Goal: Communication & Community: Answer question/provide support

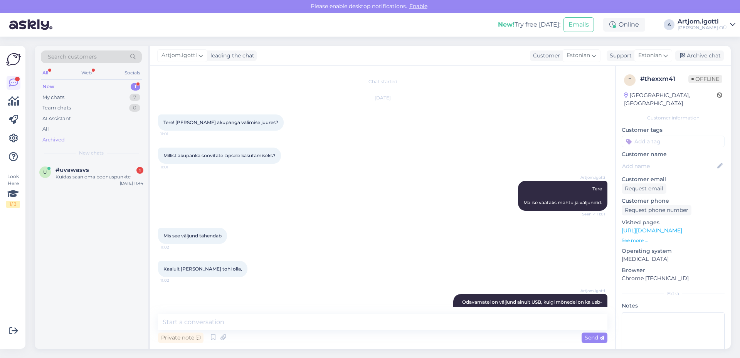
scroll to position [151, 0]
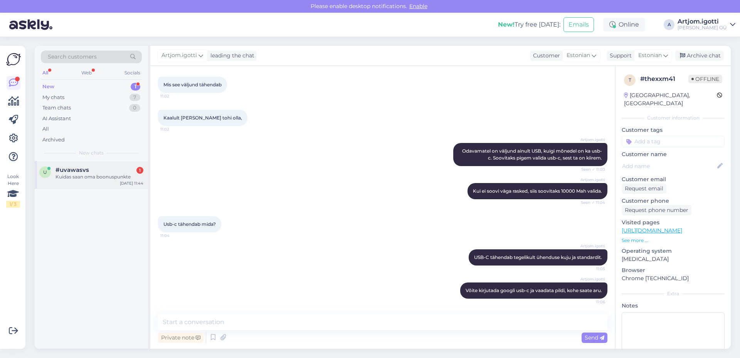
click at [89, 166] on div "u #uvawasvs 1 Kuidas saan oma boonuspunkte [DATE] 11:44" at bounding box center [91, 175] width 113 height 28
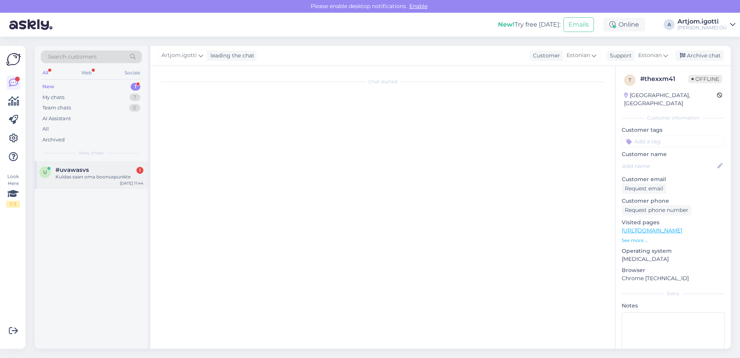
scroll to position [0, 0]
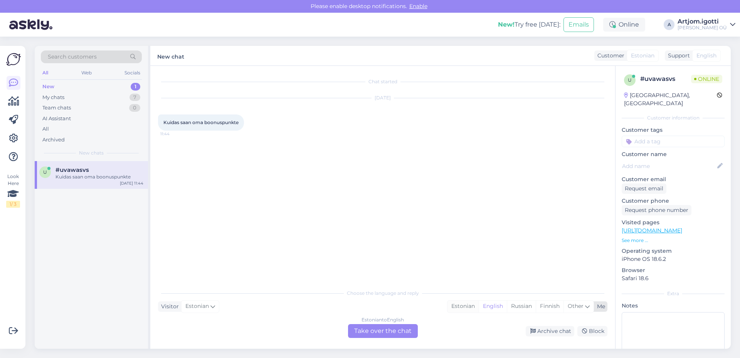
click at [463, 307] on div "Estonian" at bounding box center [462, 307] width 31 height 12
click at [380, 336] on div "Estonian to Estonian Take over the chat" at bounding box center [383, 331] width 70 height 14
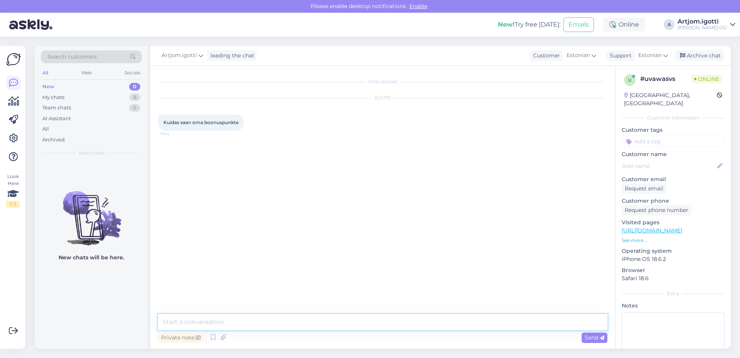
click at [245, 318] on textarea at bounding box center [382, 322] width 449 height 16
type textarea "е"
type textarea "Tere Neid boonused on ainult füsilises poes"
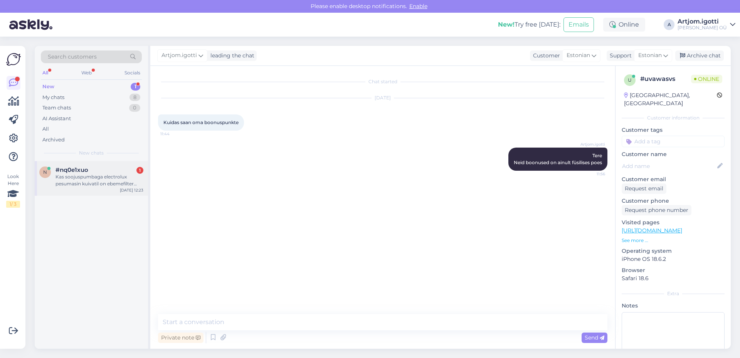
click at [90, 186] on div "Kas soojuspumbaga electrolux pesumasin kuivatil on ebemefilter olemas" at bounding box center [99, 180] width 88 height 14
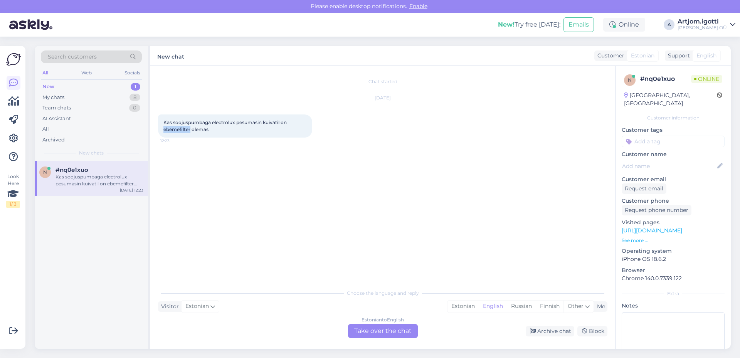
drag, startPoint x: 164, startPoint y: 131, endPoint x: 191, endPoint y: 131, distance: 27.0
click at [191, 131] on span "Kas soojuspumbaga electrolux pesumasin kuivatil on ebemefilter olemas" at bounding box center [225, 125] width 124 height 13
copy span "ebemefilter"
drag, startPoint x: 165, startPoint y: 121, endPoint x: 219, endPoint y: 131, distance: 55.8
click at [219, 131] on div "Kas soojuspumbaga electrolux pesumasin kuivatil on ebemefilter olemas 12:23" at bounding box center [235, 125] width 154 height 23
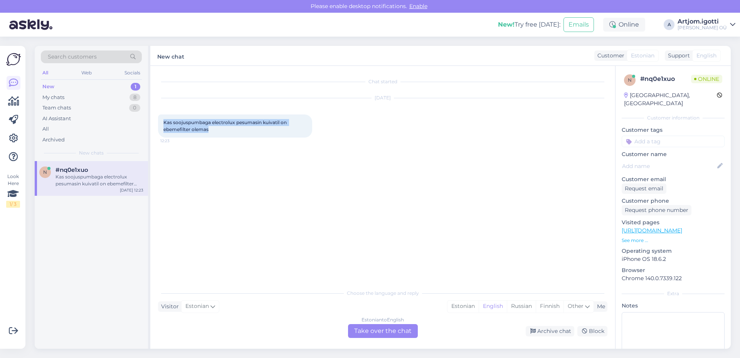
copy span "Kas soojuspumbaga electrolux pesumasin kuivatil on ebemefilter olemas"
click at [221, 184] on div "Chat started [DATE] Kas soojuspumbaga electrolux pesumasin kuivatil on ebemefil…" at bounding box center [386, 176] width 456 height 205
click at [223, 183] on div "Chat started [DATE] Kas soojuspumbaga electrolux pesumasin kuivatil on ebemefil…" at bounding box center [386, 176] width 456 height 205
click at [455, 307] on div "Estonian" at bounding box center [462, 307] width 31 height 12
click at [403, 329] on div "Estonian to Estonian Take over the chat" at bounding box center [383, 331] width 70 height 14
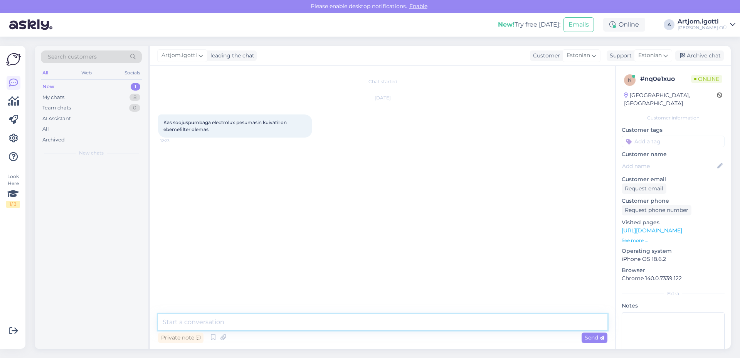
click at [249, 319] on textarea at bounding box center [382, 322] width 449 height 16
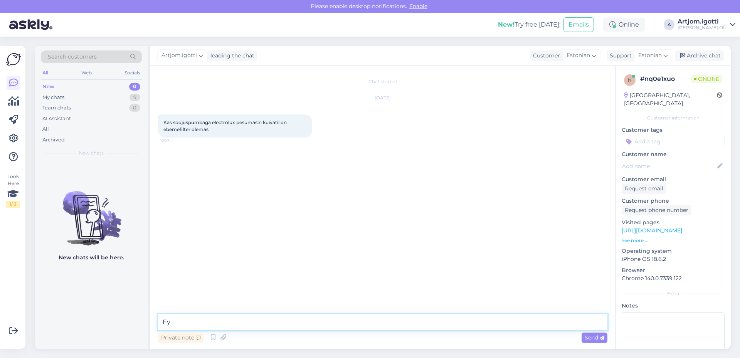
type textarea "[PERSON_NAME]"
type textarea "Tere Peab vaatama mudeli."
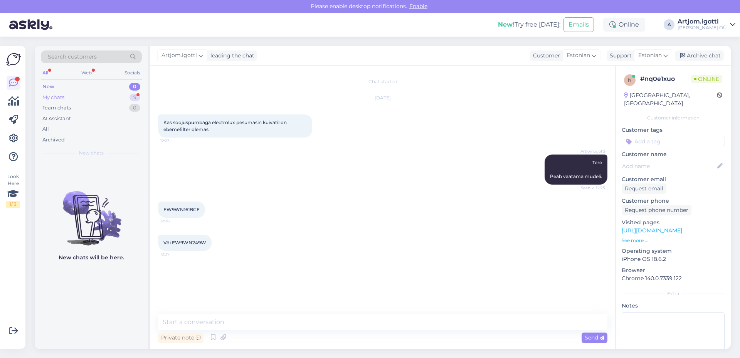
click at [123, 99] on div "My chats 9" at bounding box center [91, 97] width 101 height 11
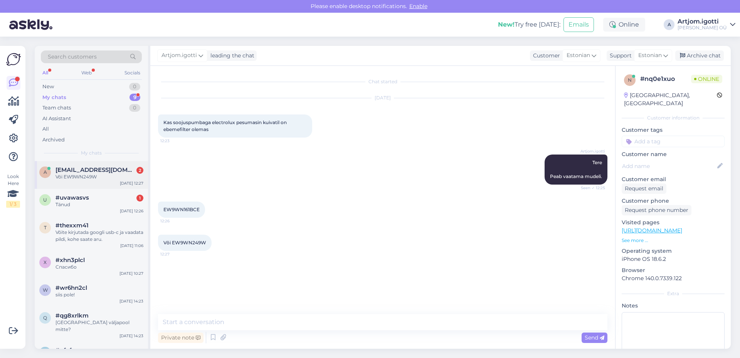
click at [98, 172] on span "[EMAIL_ADDRESS][DOMAIN_NAME]" at bounding box center [95, 169] width 80 height 7
click at [92, 204] on div "Tänud" at bounding box center [99, 204] width 88 height 7
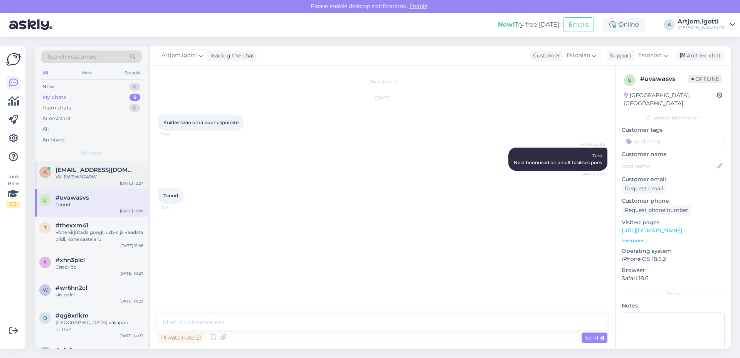
click at [101, 178] on div "Või EW9WN249W" at bounding box center [99, 176] width 88 height 7
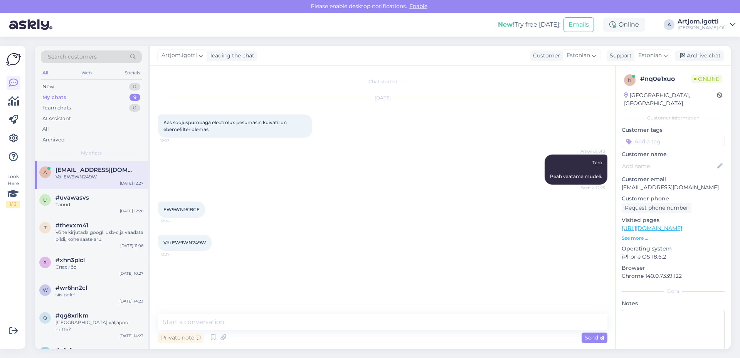
click at [177, 210] on span "EW9WN161BCE" at bounding box center [181, 210] width 36 height 6
copy div "EW9WN161BCE 12:26"
click at [197, 323] on textarea at bounding box center [382, 322] width 449 height 16
paste textarea "Ma ei leidnud kindlat allikat, mis kinnitaks, et Electrolux EW9WN161BCE mudelil…"
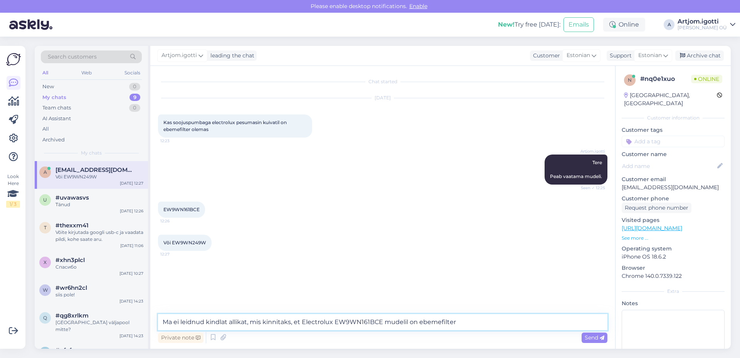
type textarea "Ma ei leidnud kindlat allikat, mis kinnitaks, et Electrolux EW9WN161BCE mudelil…"
click at [186, 240] on span "Või EW9WN249W" at bounding box center [184, 243] width 43 height 6
copy div "EW9WN249W 12:27"
click at [481, 321] on textarea "Ma ei leidnud kindlat allikat, mis kinnitaks, et Electrolux EW9WN161BCE mudelil…" at bounding box center [382, 322] width 449 height 16
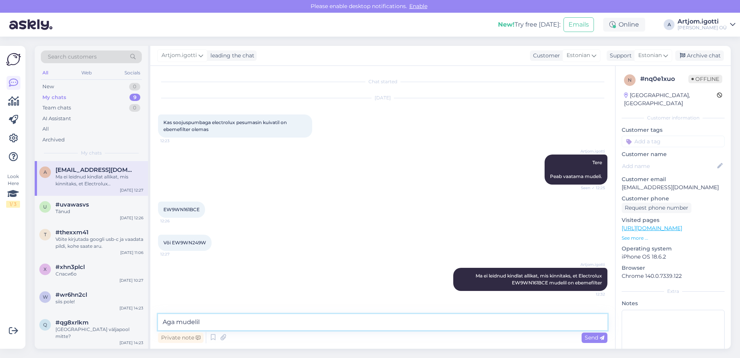
paste textarea "EW9WN249W"
type textarea "Aga mudelil EW9WN249W on olemas"
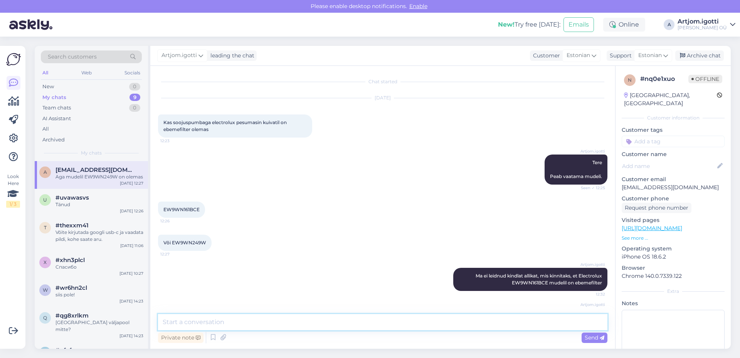
scroll to position [25, 0]
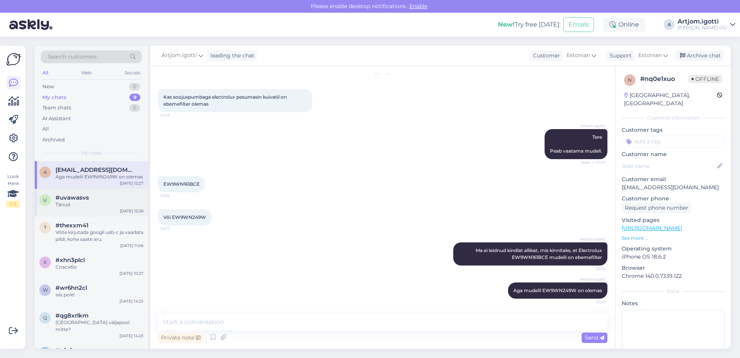
click at [89, 207] on div "Tänud" at bounding box center [99, 204] width 88 height 7
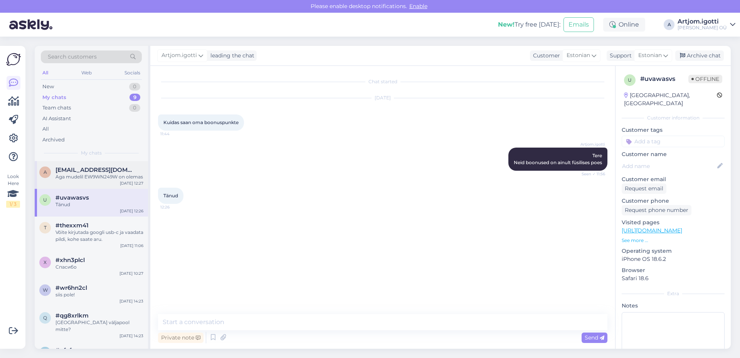
click at [90, 174] on div "Aga mudelil EW9WN249W on olemas" at bounding box center [99, 176] width 88 height 7
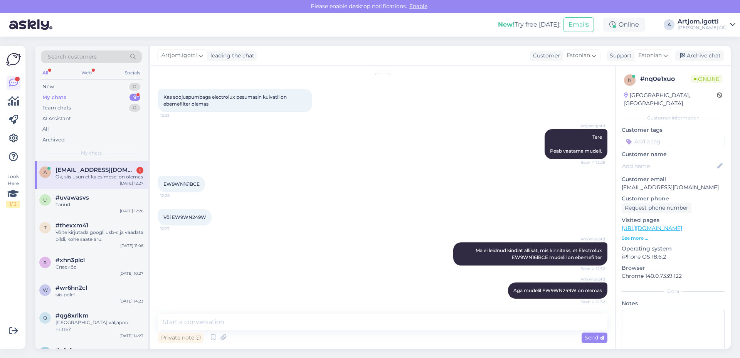
scroll to position [59, 0]
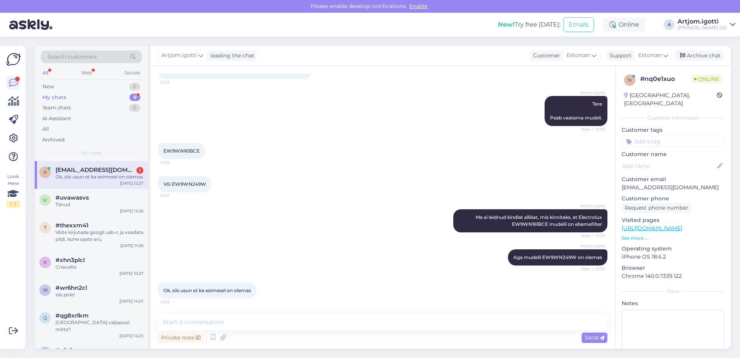
click at [107, 180] on div "Ok, siis usun et ka esimesel on olemas" at bounding box center [99, 176] width 88 height 7
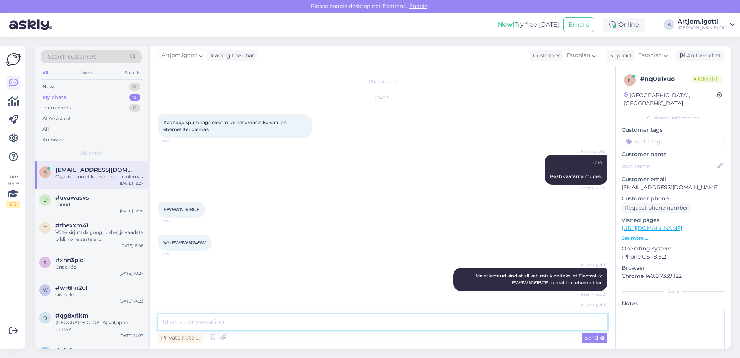
click at [209, 329] on textarea at bounding box center [382, 322] width 449 height 16
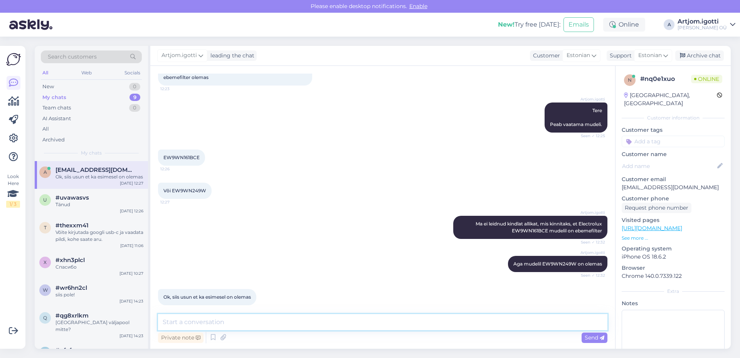
scroll to position [59, 0]
